Goal: Obtain resource: Download file/media

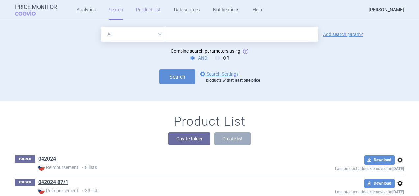
click at [156, 6] on link "Product List" at bounding box center [148, 10] width 25 height 20
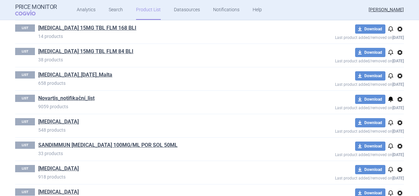
scroll to position [3838, 0]
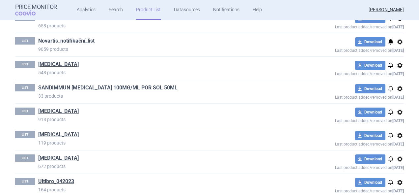
click at [58, 61] on h1 "[MEDICAL_DATA]" at bounding box center [58, 65] width 41 height 9
click at [58, 61] on link "[MEDICAL_DATA]" at bounding box center [58, 64] width 41 height 7
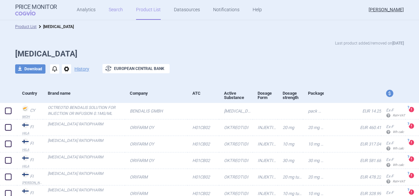
click at [112, 15] on link "Search" at bounding box center [116, 10] width 14 height 20
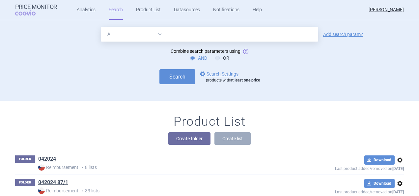
drag, startPoint x: 179, startPoint y: 30, endPoint x: 158, endPoint y: 37, distance: 22.5
click at [179, 30] on input "text" at bounding box center [242, 34] width 152 height 15
click at [149, 38] on select "All Brand Name ATC Company Active Substance Country Newer than" at bounding box center [133, 34] width 65 height 15
select select "atc"
click at [101, 27] on select "All Brand Name ATC Company Active Substance Country Newer than" at bounding box center [133, 34] width 65 height 15
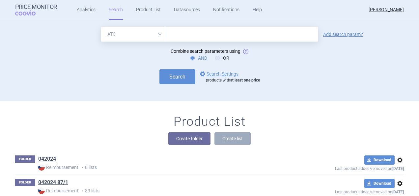
drag, startPoint x: 205, startPoint y: 38, endPoint x: 210, endPoint y: 36, distance: 5.3
click at [205, 38] on input "text" at bounding box center [242, 34] width 152 height 15
type input "o"
click at [138, 29] on select "All Brand Name ATC Company Active Substance Country Newer than" at bounding box center [133, 34] width 65 height 15
select select "activeSubstance"
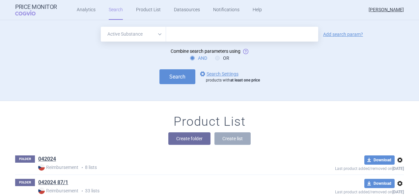
click at [101, 27] on select "All Brand Name ATC Company Active Substance Country Newer than" at bounding box center [133, 34] width 65 height 15
click at [198, 28] on input "text" at bounding box center [242, 34] width 152 height 15
type input "ocreotide"
click button "Search" at bounding box center [177, 76] width 36 height 15
select select "activeSubstance"
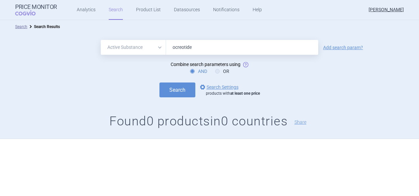
click at [178, 48] on input "ocreotide" at bounding box center [242, 47] width 152 height 15
type input "[MEDICAL_DATA]"
click at [183, 89] on button "Search" at bounding box center [177, 89] width 36 height 15
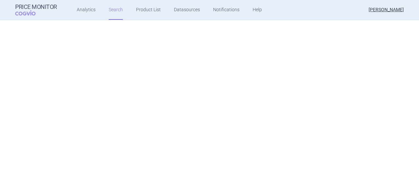
select select "activeSubstance"
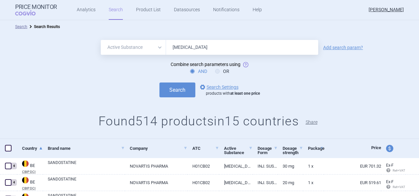
click at [316, 122] on button "Share" at bounding box center [312, 122] width 12 height 5
click at [10, 149] on span at bounding box center [8, 148] width 7 height 7
checkbox input "true"
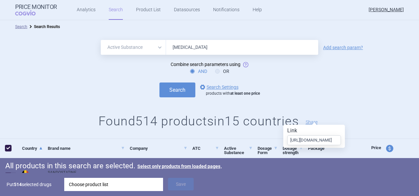
scroll to position [0, 130]
click at [95, 186] on div "Choose product list" at bounding box center [114, 184] width 90 height 13
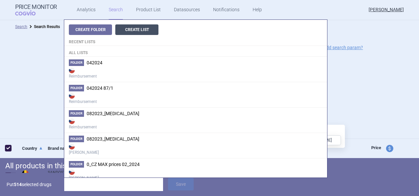
click at [144, 33] on button "Create List" at bounding box center [136, 29] width 43 height 11
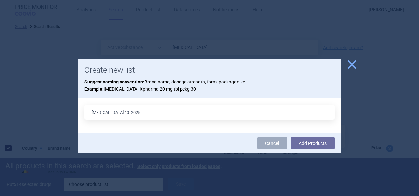
type input "[MEDICAL_DATA] 10_2025"
click at [291, 137] on button "Add Products" at bounding box center [313, 143] width 44 height 13
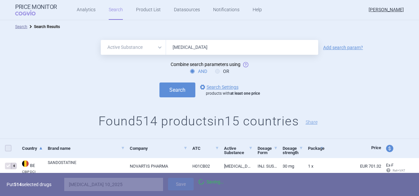
checkbox input "false"
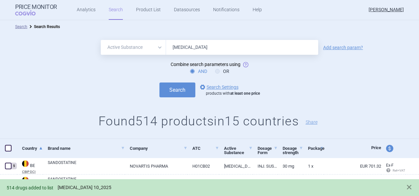
click at [84, 189] on link "[MEDICAL_DATA] 10_2025" at bounding box center [85, 188] width 54 height 6
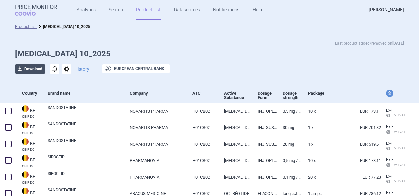
click at [39, 71] on button "download Download" at bounding box center [30, 68] width 30 height 9
select select "EUR"
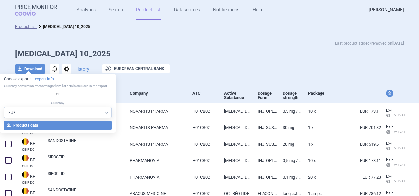
click at [36, 109] on select "AED AUD BGN BHD BOB BRL CAD CHF CNY COP CZK DKK DZD EUR GBP HUF ILS INR ISK JOD…" at bounding box center [58, 112] width 108 height 11
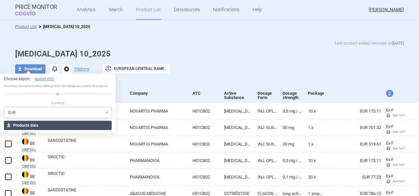
click at [36, 123] on button "download Products data" at bounding box center [58, 125] width 108 height 9
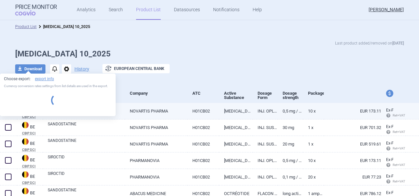
select select "EUR"
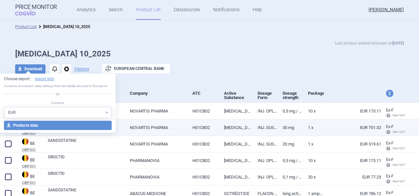
drag, startPoint x: 187, startPoint y: 43, endPoint x: 228, endPoint y: 125, distance: 91.4
click at [187, 43] on div "Last product added/removed on [DATE]" at bounding box center [209, 43] width 389 height 7
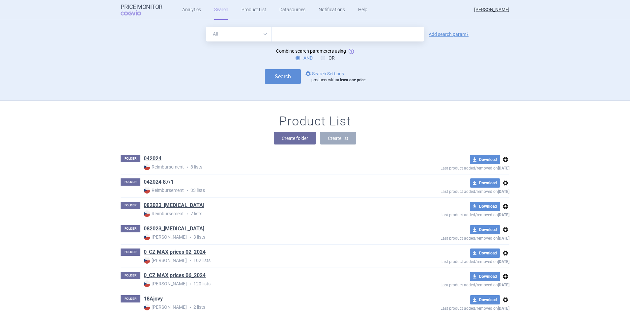
click at [260, 30] on select "All Brand Name ATC Company Active Substance Country Newer than" at bounding box center [238, 34] width 65 height 15
click at [258, 30] on select "All Brand Name ATC Company Active Substance Country Newer than" at bounding box center [238, 34] width 65 height 15
click at [195, 12] on link "Analytics" at bounding box center [191, 10] width 19 height 20
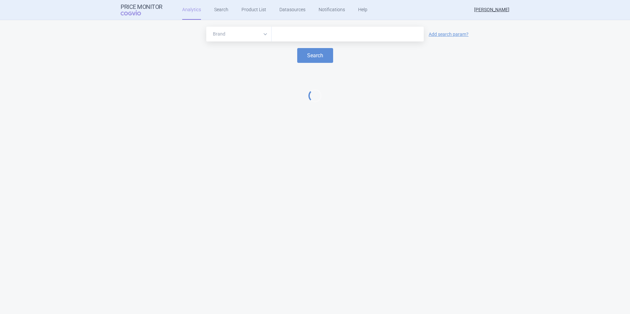
click at [296, 36] on input "text" at bounding box center [348, 34] width 146 height 9
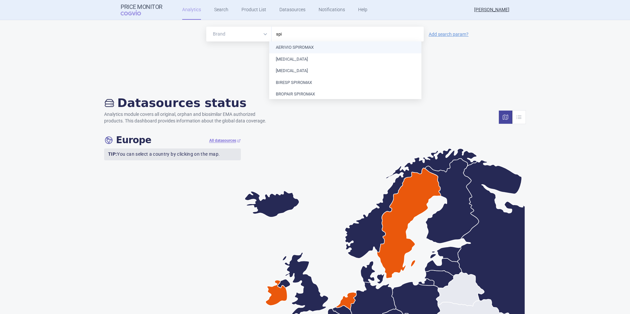
type input "spin"
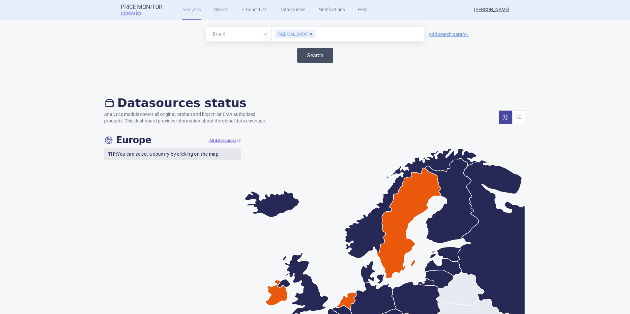
click at [311, 53] on button "Search" at bounding box center [315, 55] width 36 height 15
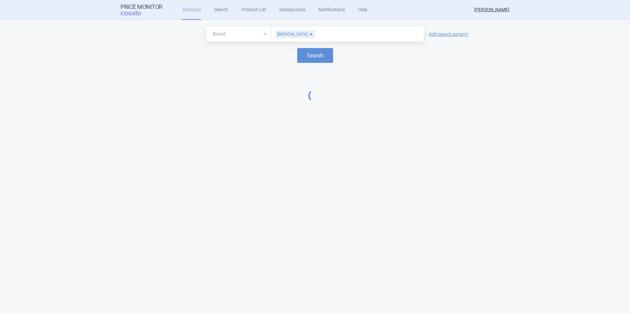
select select "EUR"
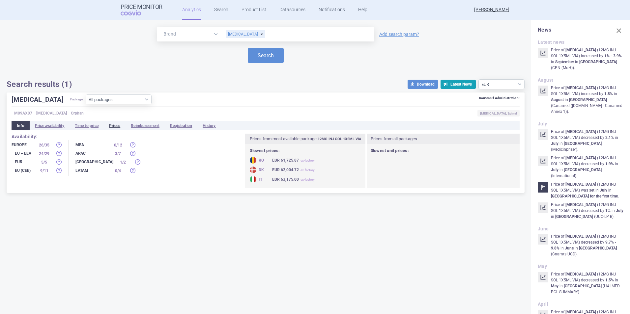
click at [122, 126] on li "Prices" at bounding box center [115, 125] width 22 height 9
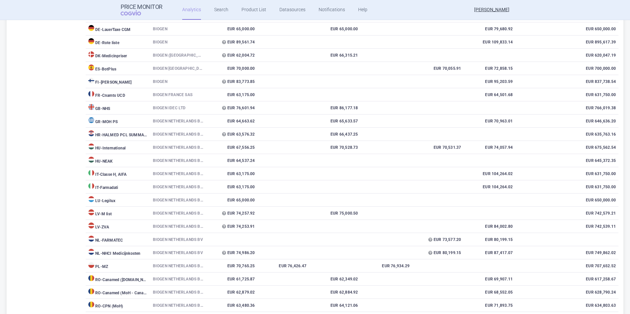
scroll to position [268, 0]
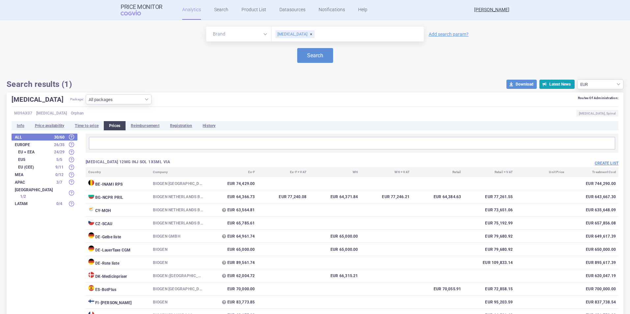
select select "EUR"
